Goal: Information Seeking & Learning: Check status

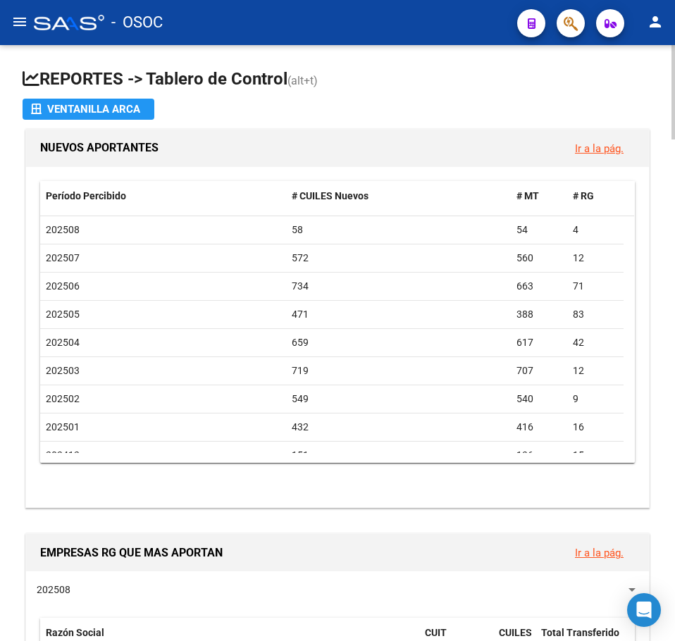
click at [414, 85] on h1 "REPORTES -> Tablero de Control (alt+t)" at bounding box center [338, 80] width 630 height 25
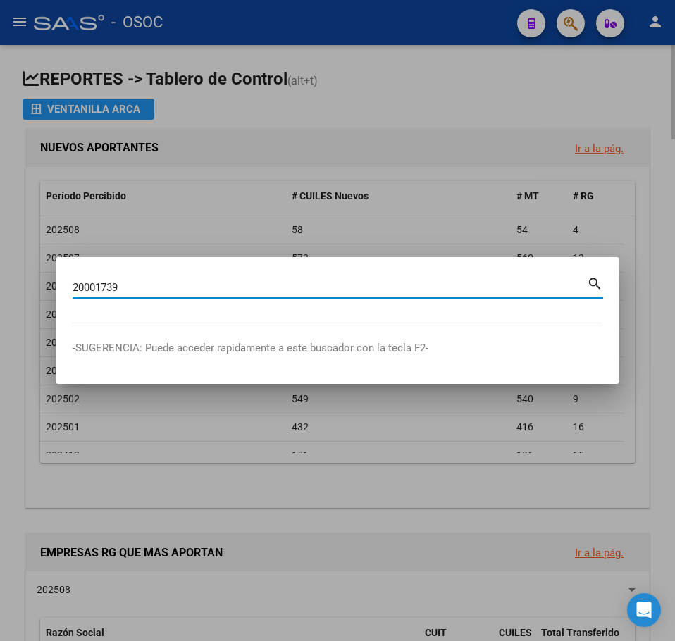
type input "20001739"
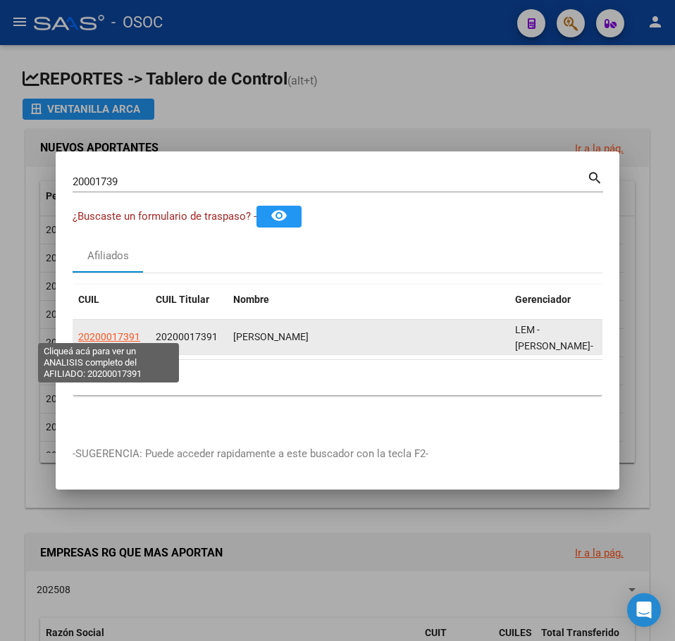
click at [110, 333] on span "20200017391" at bounding box center [109, 336] width 62 height 11
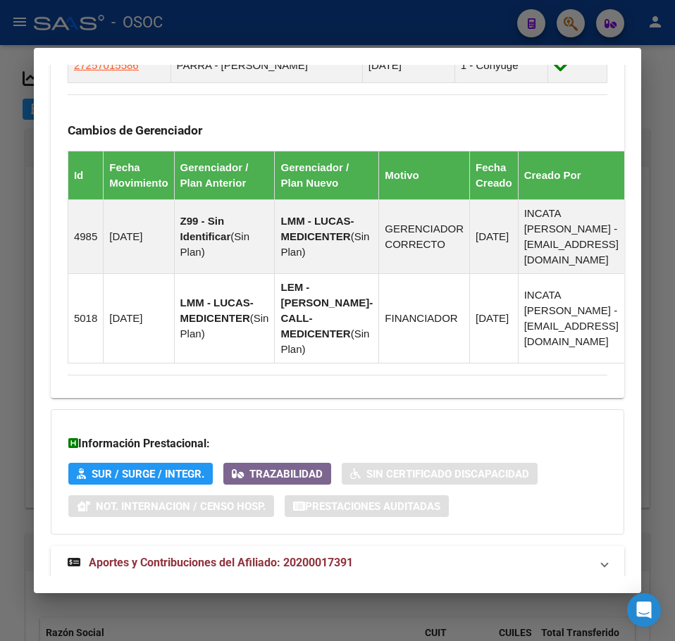
scroll to position [1044, 0]
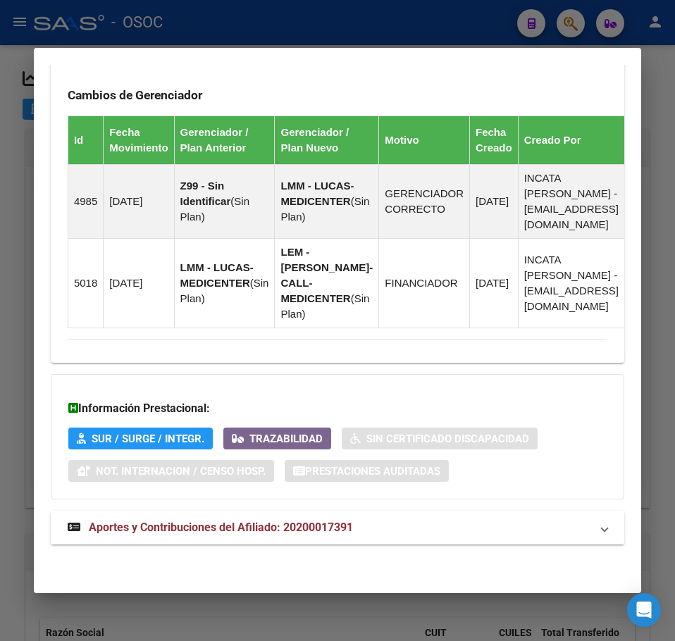
click at [245, 534] on strong "Aportes y Contribuciones del Afiliado: 20200017391" at bounding box center [210, 527] width 285 height 17
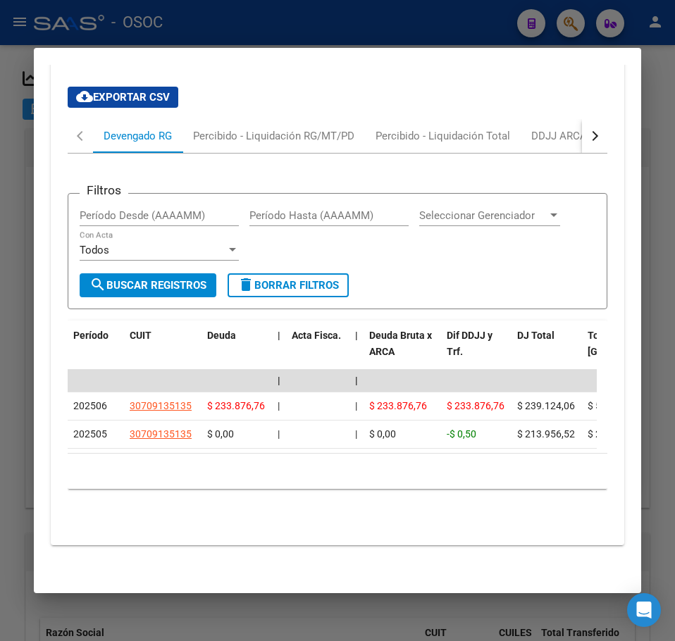
scroll to position [1549, 0]
click at [252, 132] on div "Percibido - Liquidación RG/MT/PD" at bounding box center [273, 136] width 161 height 16
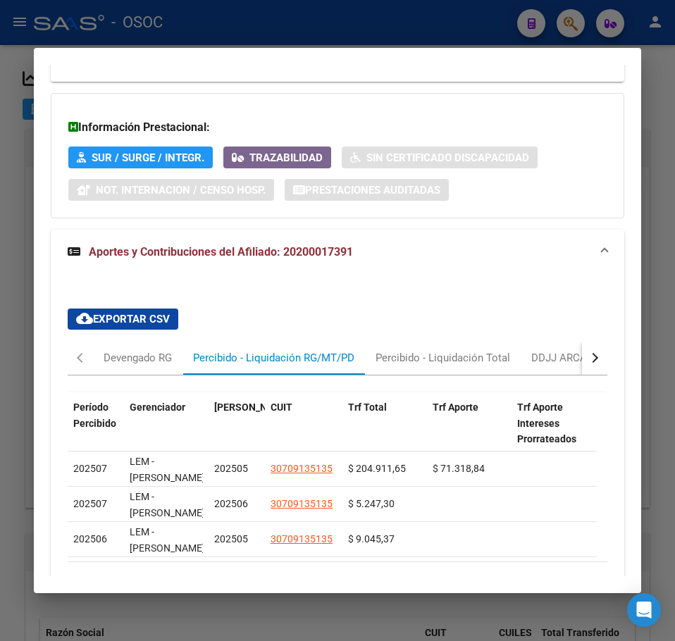
scroll to position [1445, 0]
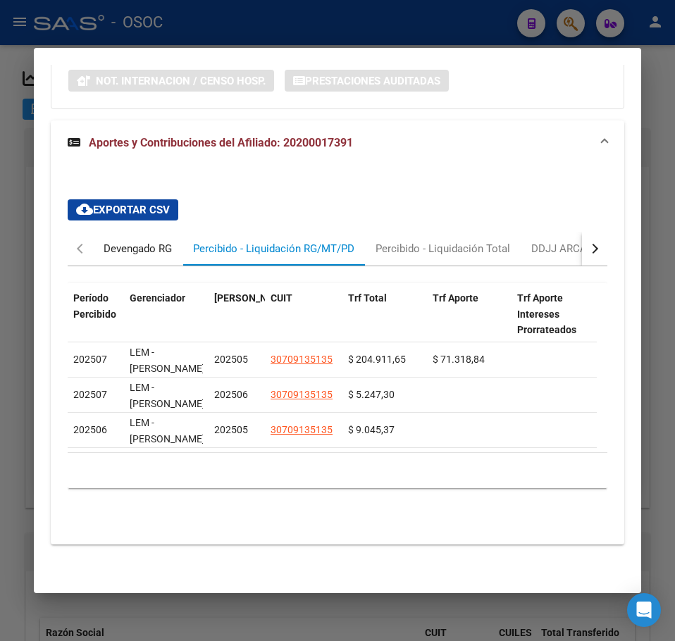
click at [154, 241] on div "Devengado RG" at bounding box center [138, 249] width 68 height 16
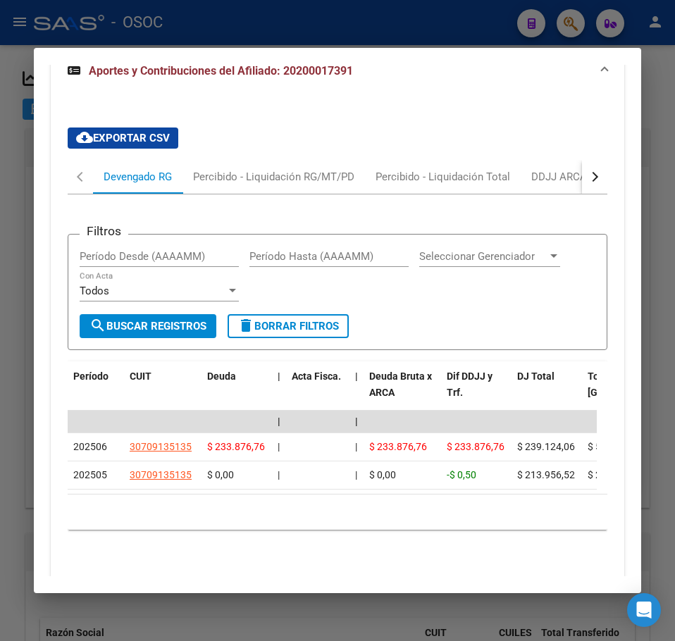
scroll to position [1515, 0]
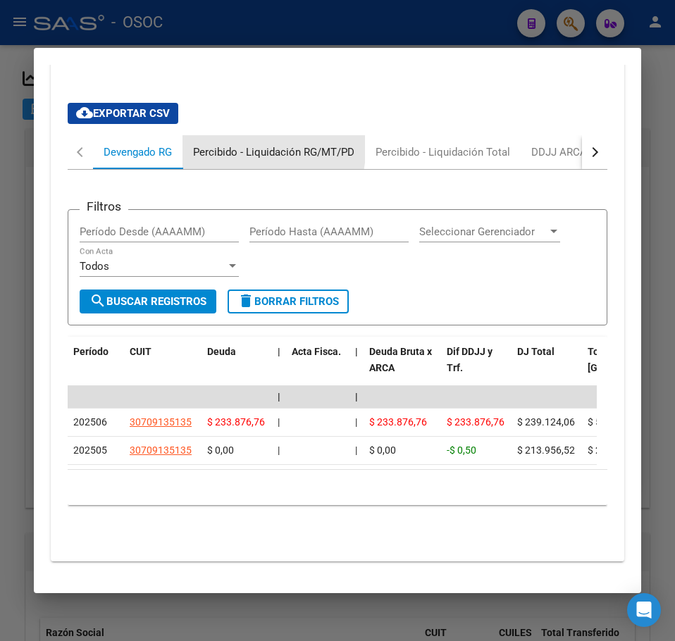
click at [252, 160] on div "Percibido - Liquidación RG/MT/PD" at bounding box center [273, 152] width 161 height 16
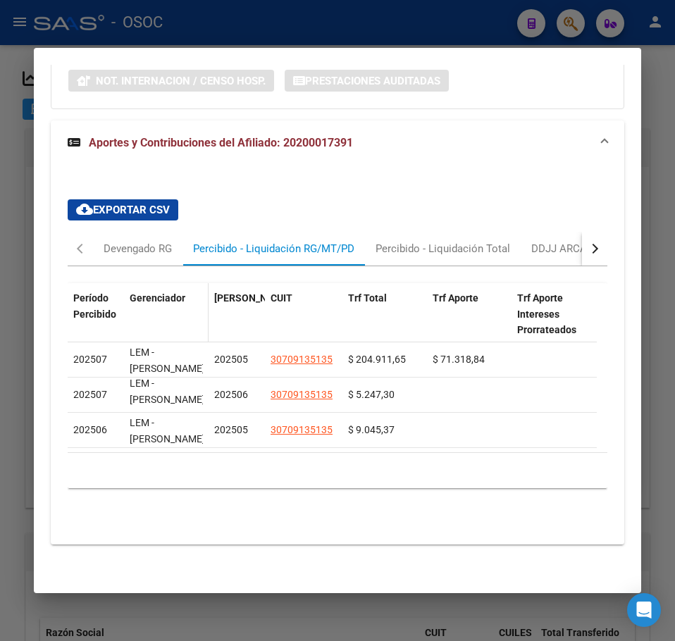
scroll to position [0, 0]
click at [128, 253] on div "Devengado RG" at bounding box center [138, 249] width 90 height 34
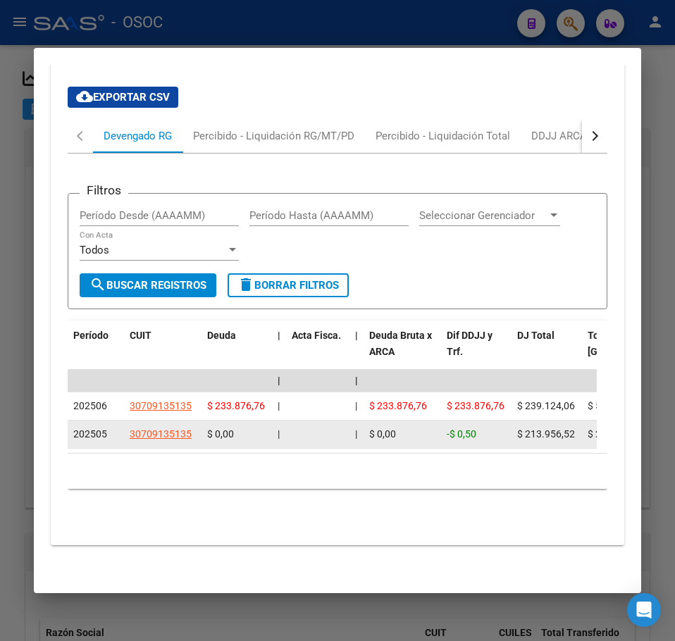
scroll to position [1559, 0]
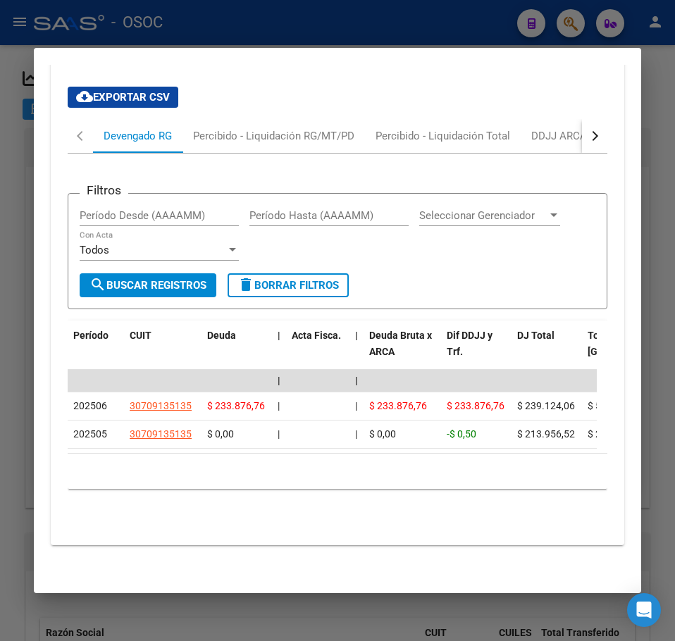
click at [289, 154] on div "Filtros Período Desde (AAAAMM) Período Hasta (AAAAMM) Seleccionar Gerenciador S…" at bounding box center [338, 338] width 540 height 369
click at [285, 139] on div "Percibido - Liquidación RG/MT/PD" at bounding box center [274, 136] width 183 height 34
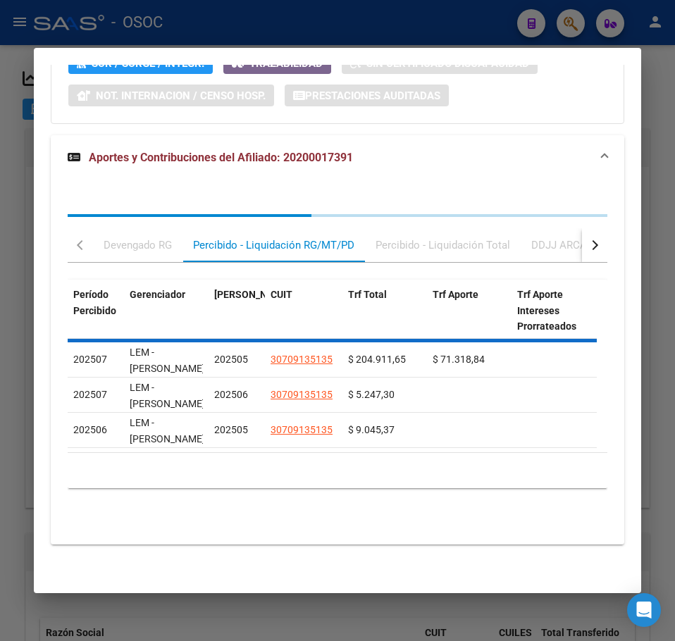
scroll to position [1445, 0]
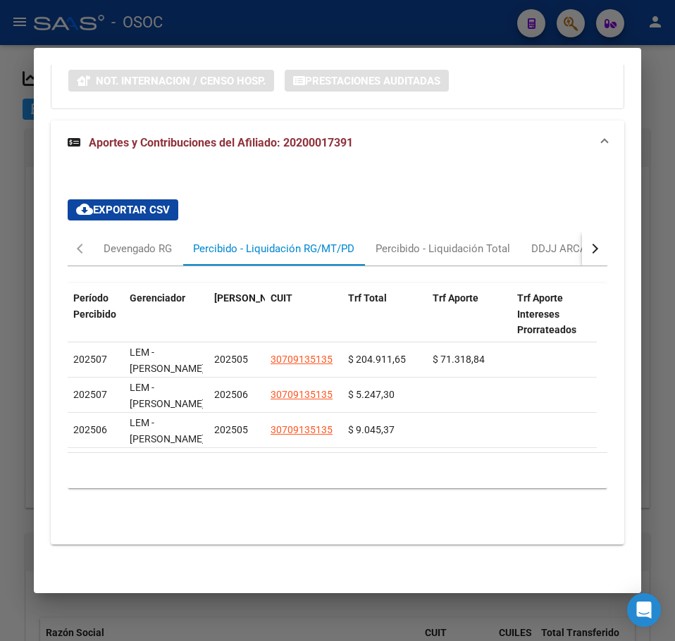
click at [164, 266] on div "Período Percibido Gerenciador Período Devengado CUIT Trf Total Trf Aporte Trf A…" at bounding box center [338, 394] width 540 height 256
click at [161, 266] on div "Período Percibido Gerenciador Período Devengado CUIT Trf Total Trf Aporte Trf A…" at bounding box center [338, 394] width 540 height 256
click at [156, 252] on div "Devengado RG" at bounding box center [138, 249] width 90 height 34
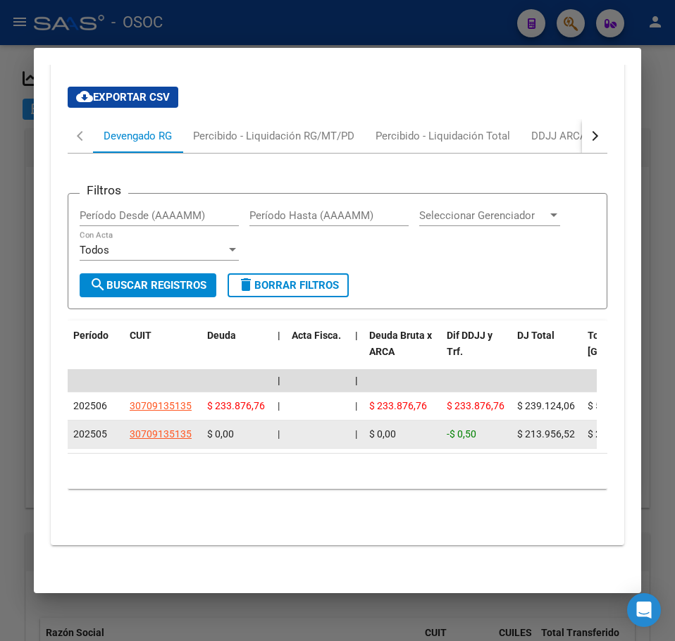
scroll to position [1559, 0]
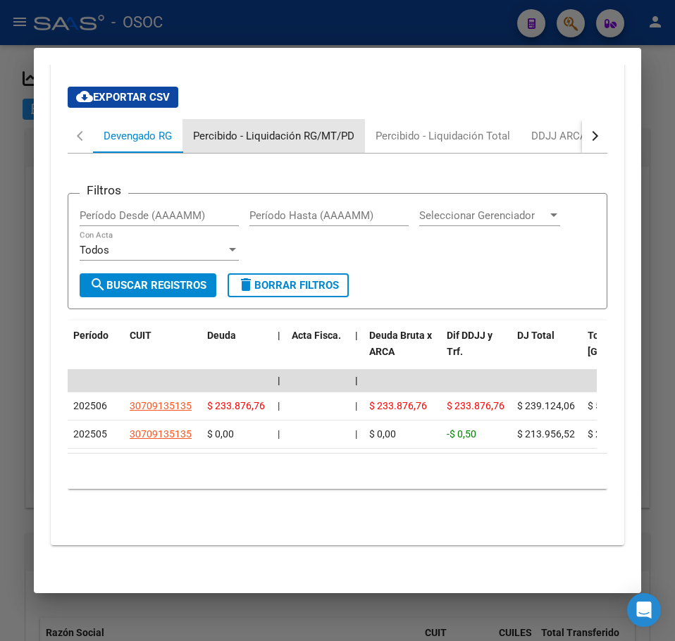
click at [209, 128] on div "Percibido - Liquidación RG/MT/PD" at bounding box center [273, 136] width 161 height 16
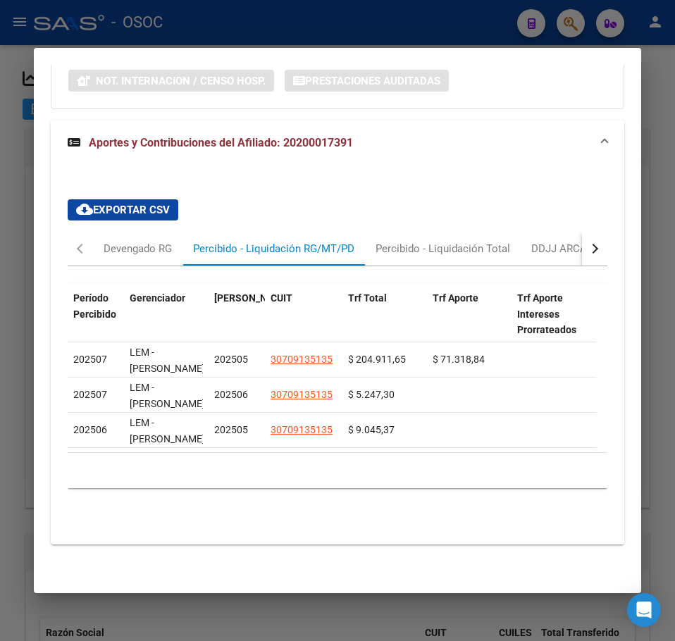
scroll to position [1445, 0]
click at [113, 241] on div "Devengado RG" at bounding box center [138, 249] width 68 height 16
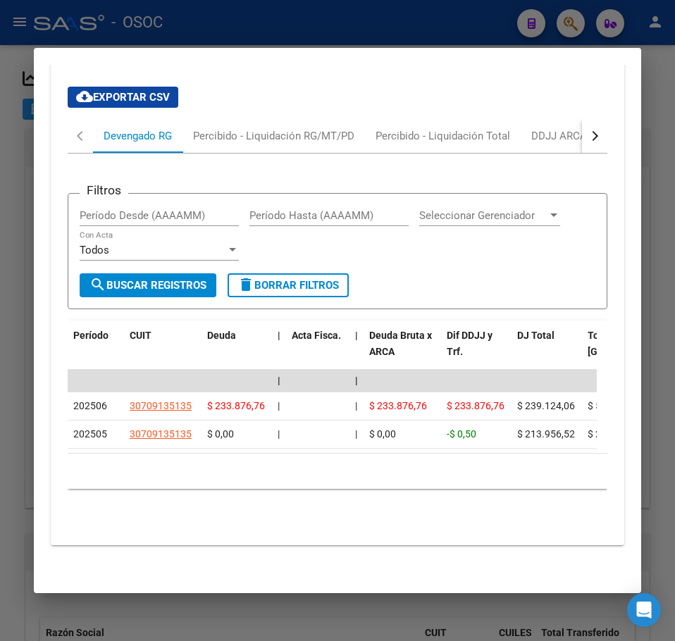
scroll to position [1559, 0]
click at [282, 128] on div "Percibido - Liquidación RG/MT/PD" at bounding box center [273, 136] width 161 height 16
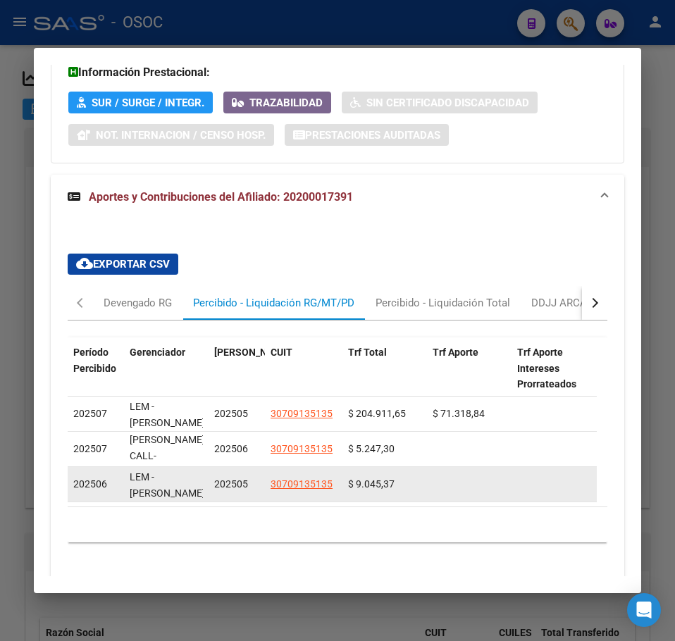
scroll to position [1445, 0]
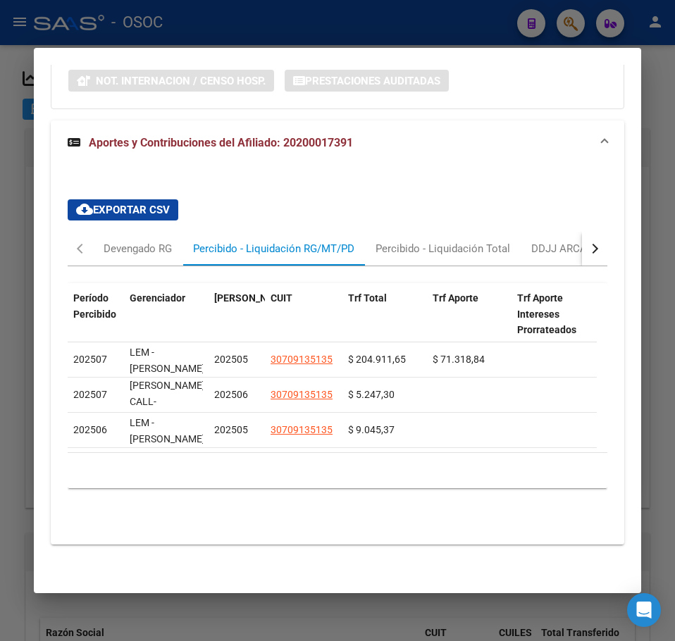
click at [133, 266] on div "Período Percibido Gerenciador Período Devengado CUIT Trf Total Trf Aporte Trf A…" at bounding box center [338, 394] width 540 height 256
click at [132, 266] on div "Período Percibido Gerenciador Período Devengado CUIT Trf Total Trf Aporte Trf A…" at bounding box center [338, 394] width 540 height 256
click at [126, 252] on div "Devengado RG" at bounding box center [138, 249] width 90 height 34
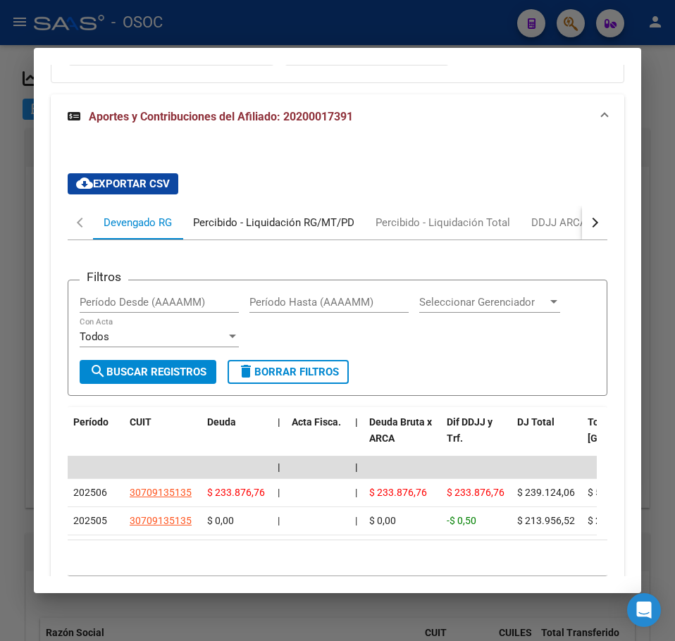
click at [197, 230] on div "Percibido - Liquidación RG/MT/PD" at bounding box center [273, 223] width 161 height 16
